Goal: Information Seeking & Learning: Learn about a topic

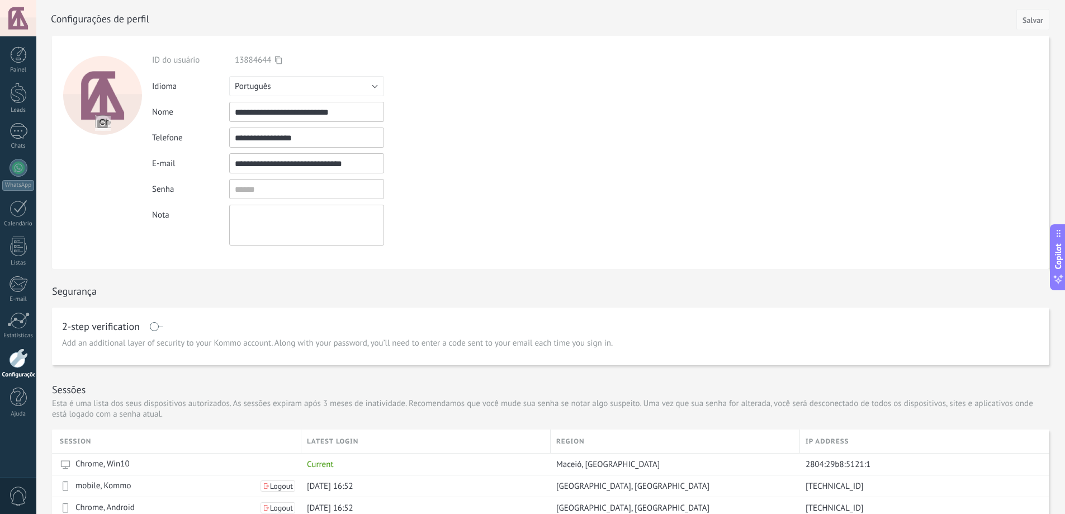
click at [1043, 16] on button "Salvar" at bounding box center [1032, 19] width 33 height 21
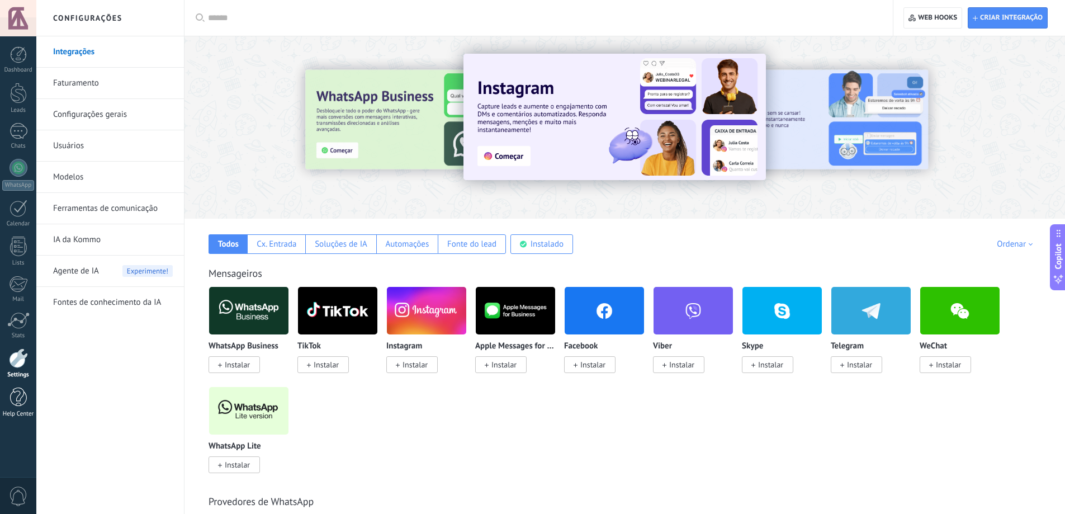
click at [20, 407] on link "Help Center" at bounding box center [18, 402] width 36 height 30
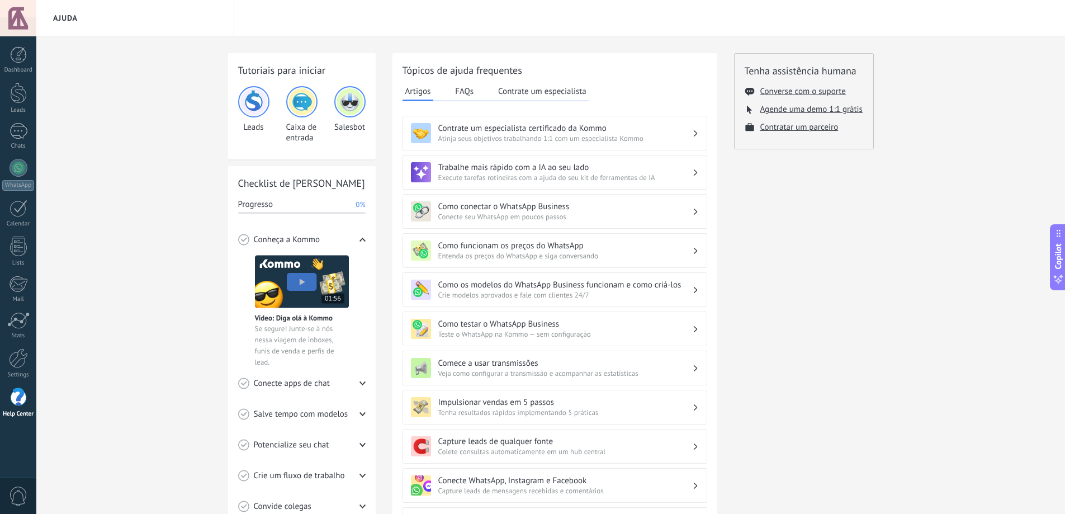
scroll to position [56, 0]
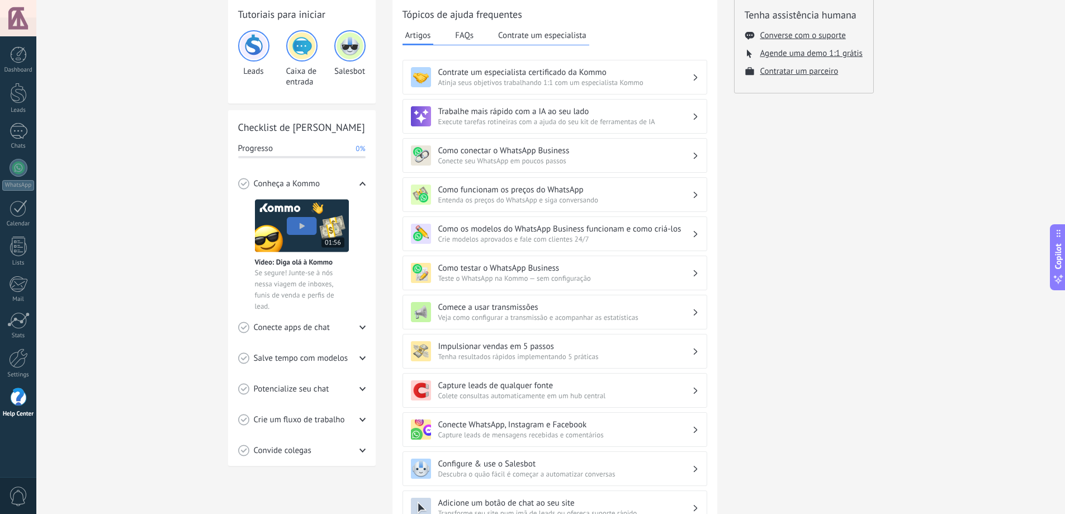
click at [528, 194] on h3 "Como funcionam os preços do WhatsApp" at bounding box center [565, 190] width 254 height 11
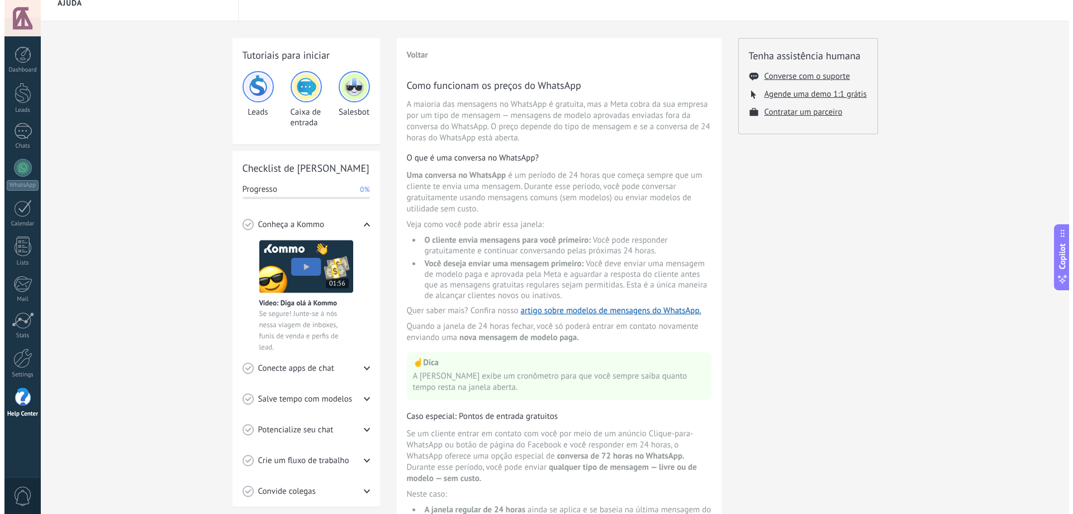
scroll to position [0, 0]
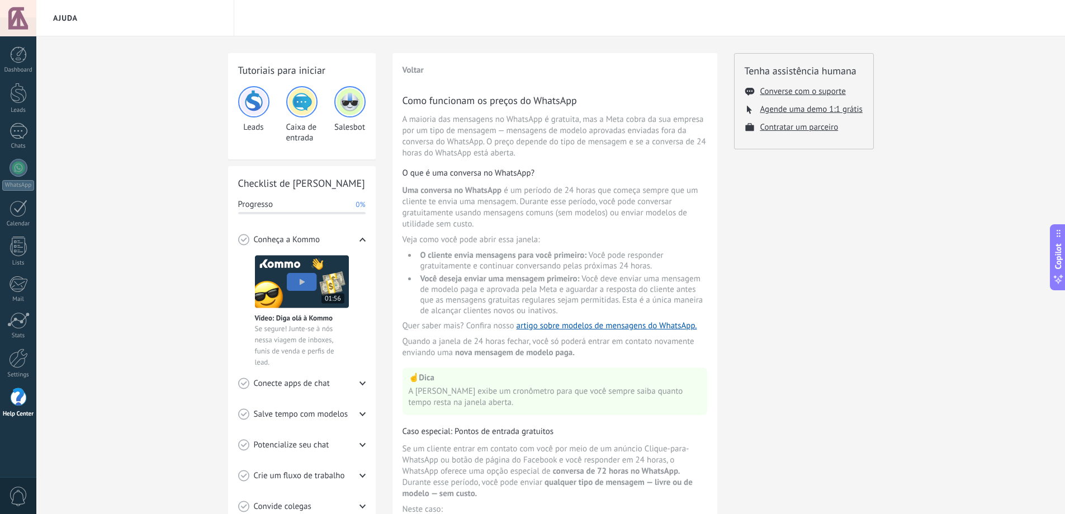
click at [300, 280] on img at bounding box center [302, 281] width 94 height 53
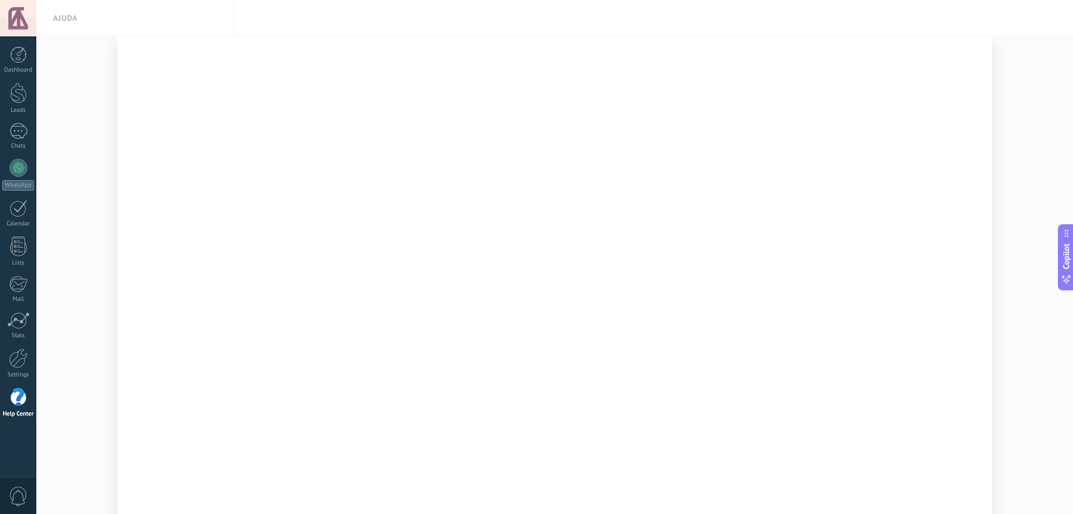
click at [1049, 78] on div at bounding box center [554, 257] width 1037 height 514
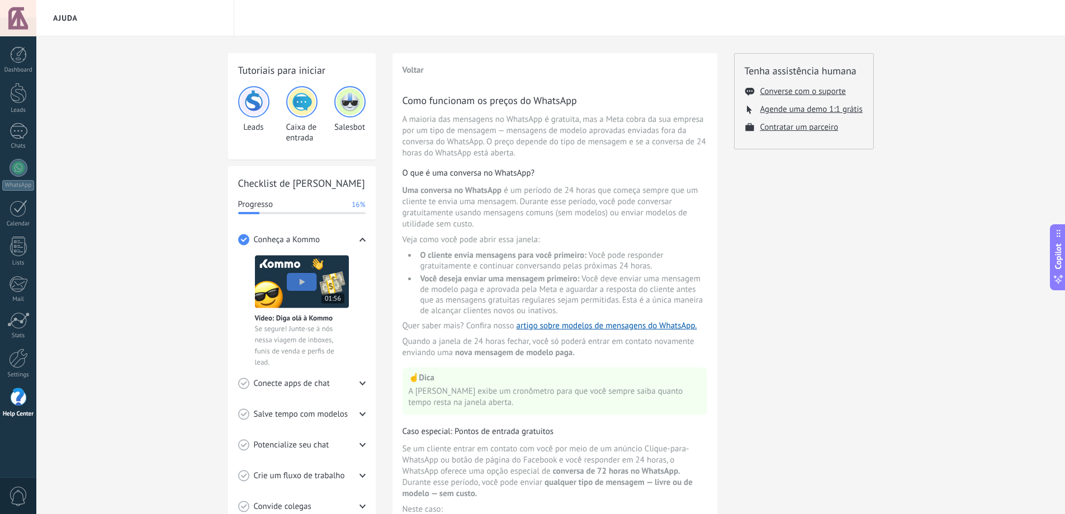
click at [293, 382] on span "Conecte apps de chat" at bounding box center [292, 383] width 76 height 11
